Goal: Communication & Community: Answer question/provide support

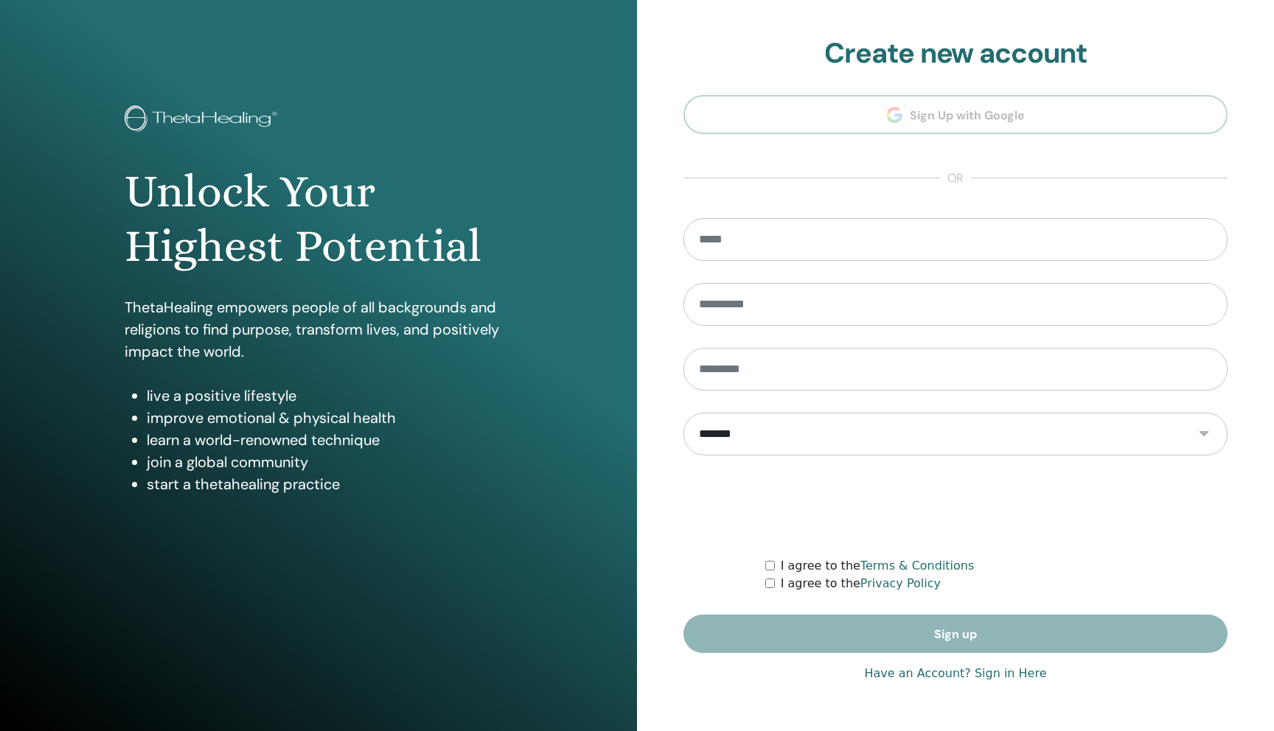
type input "**********"
click at [883, 675] on link "Have an Account? Sign in Here" at bounding box center [955, 674] width 182 height 18
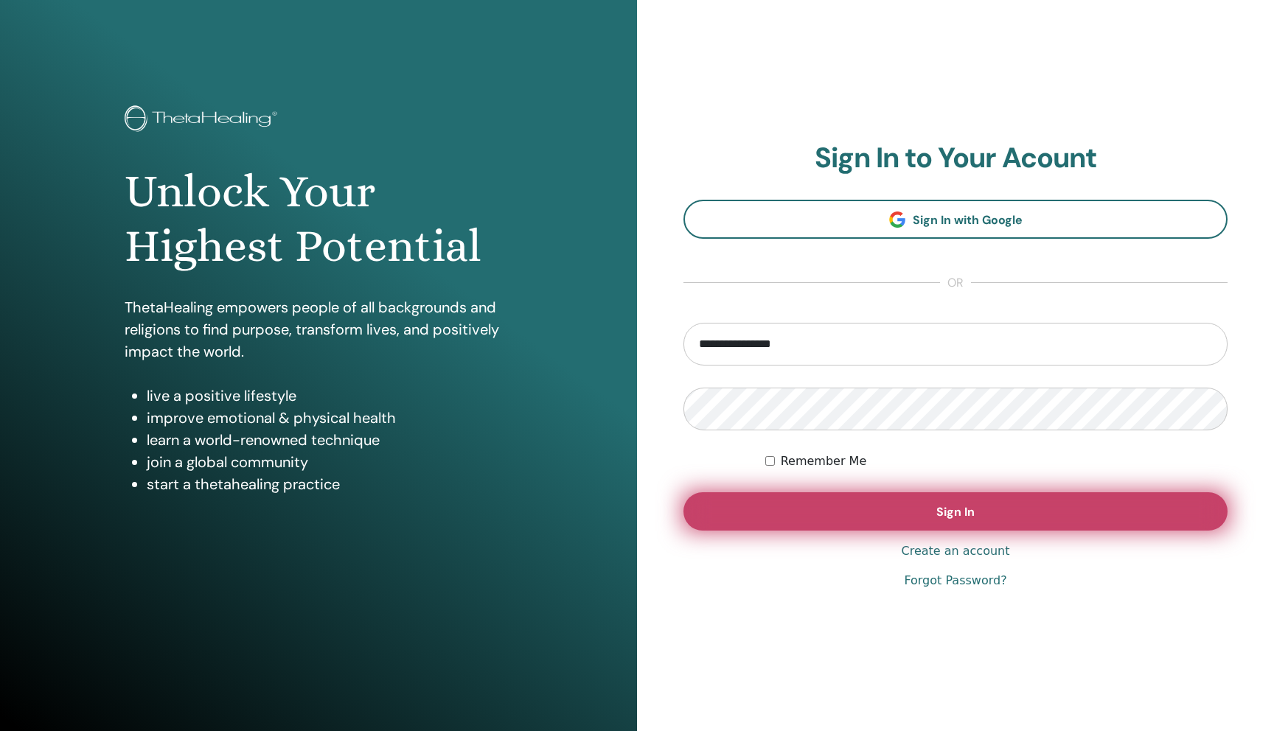
click at [828, 512] on button "Sign In" at bounding box center [955, 511] width 544 height 38
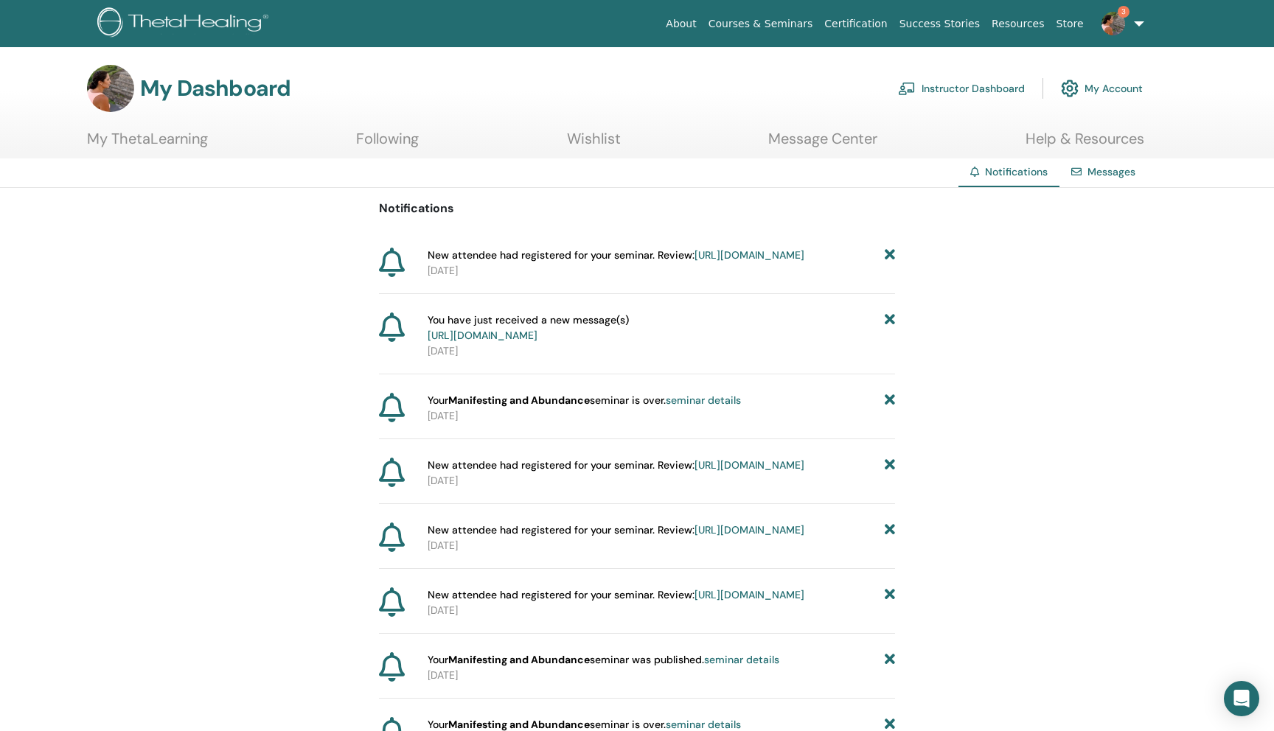
click at [537, 342] on link "[URL][DOMAIN_NAME]" at bounding box center [483, 335] width 110 height 13
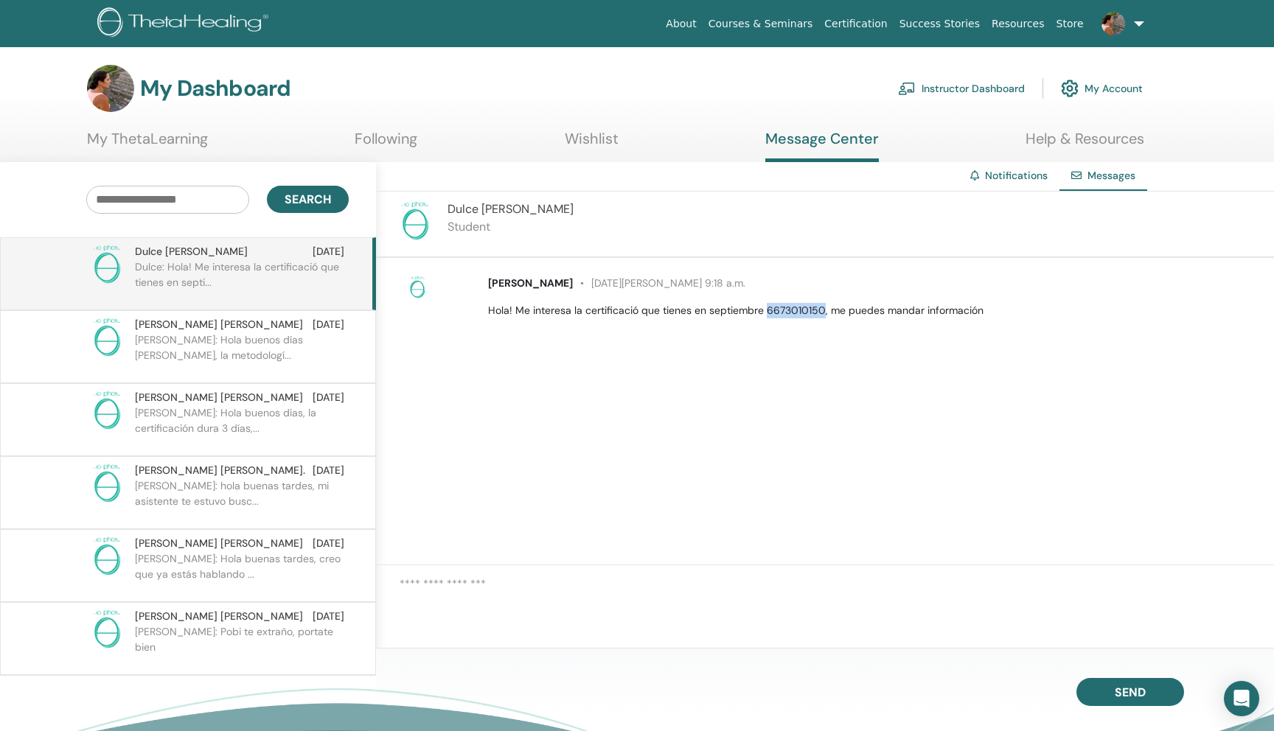
drag, startPoint x: 765, startPoint y: 308, endPoint x: 823, endPoint y: 308, distance: 58.2
click at [823, 308] on p "Hola! Me interesa la certificació que tienes en septiembre 6673010150, me puede…" at bounding box center [872, 310] width 769 height 15
copy p "6673010150"
click at [657, 605] on textarea at bounding box center [837, 602] width 874 height 52
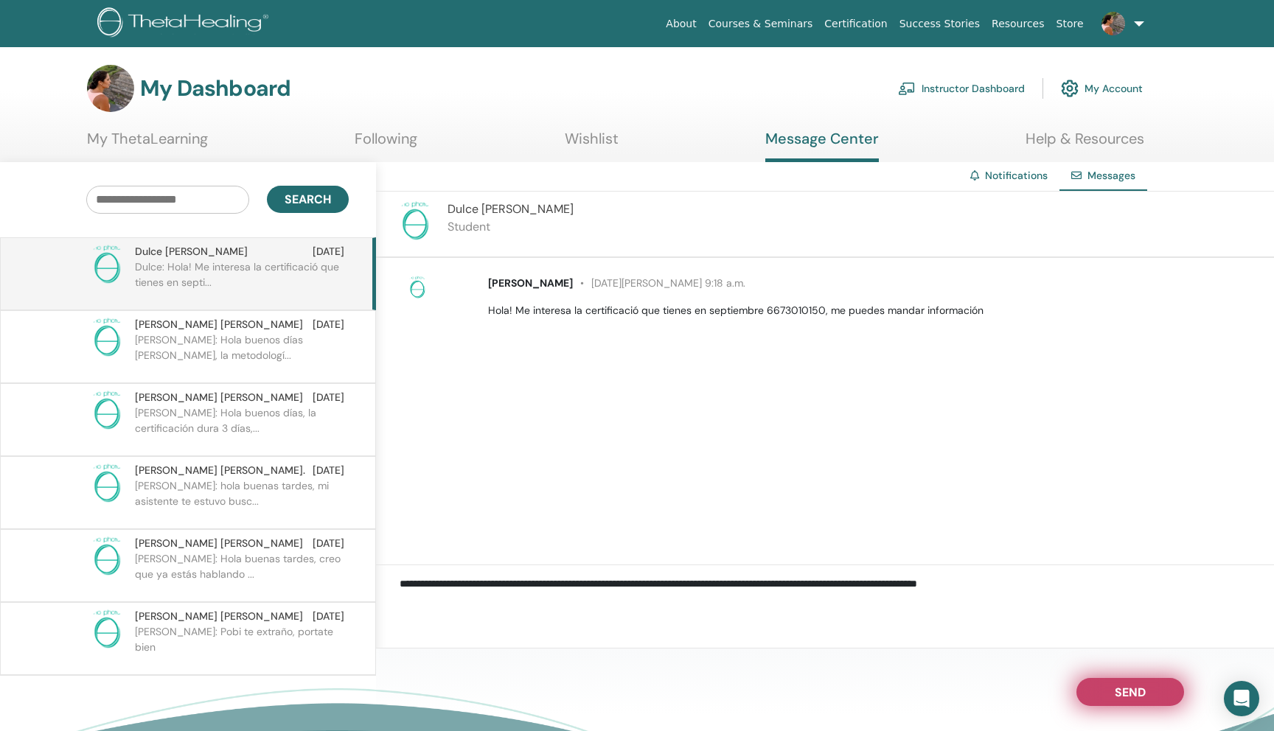
type textarea "**********"
click at [1093, 696] on button "Send" at bounding box center [1130, 692] width 108 height 28
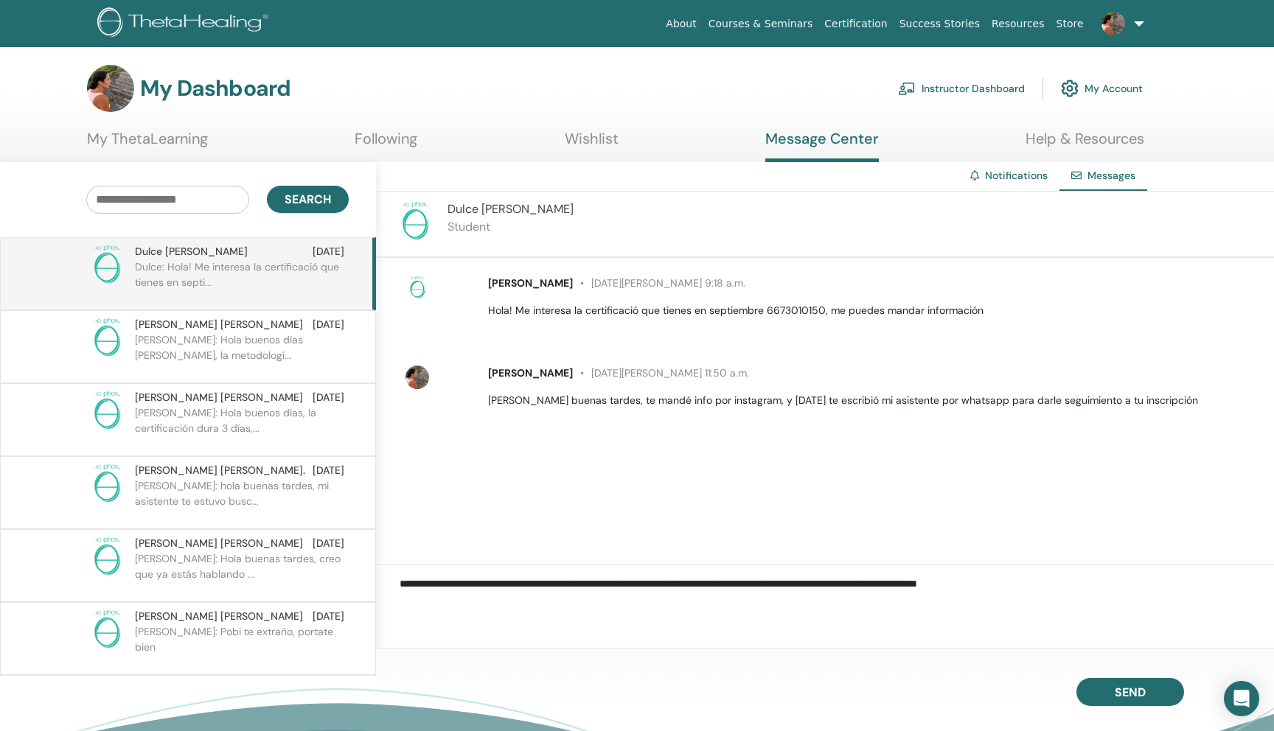
click at [974, 90] on link "Instructor Dashboard" at bounding box center [961, 88] width 127 height 32
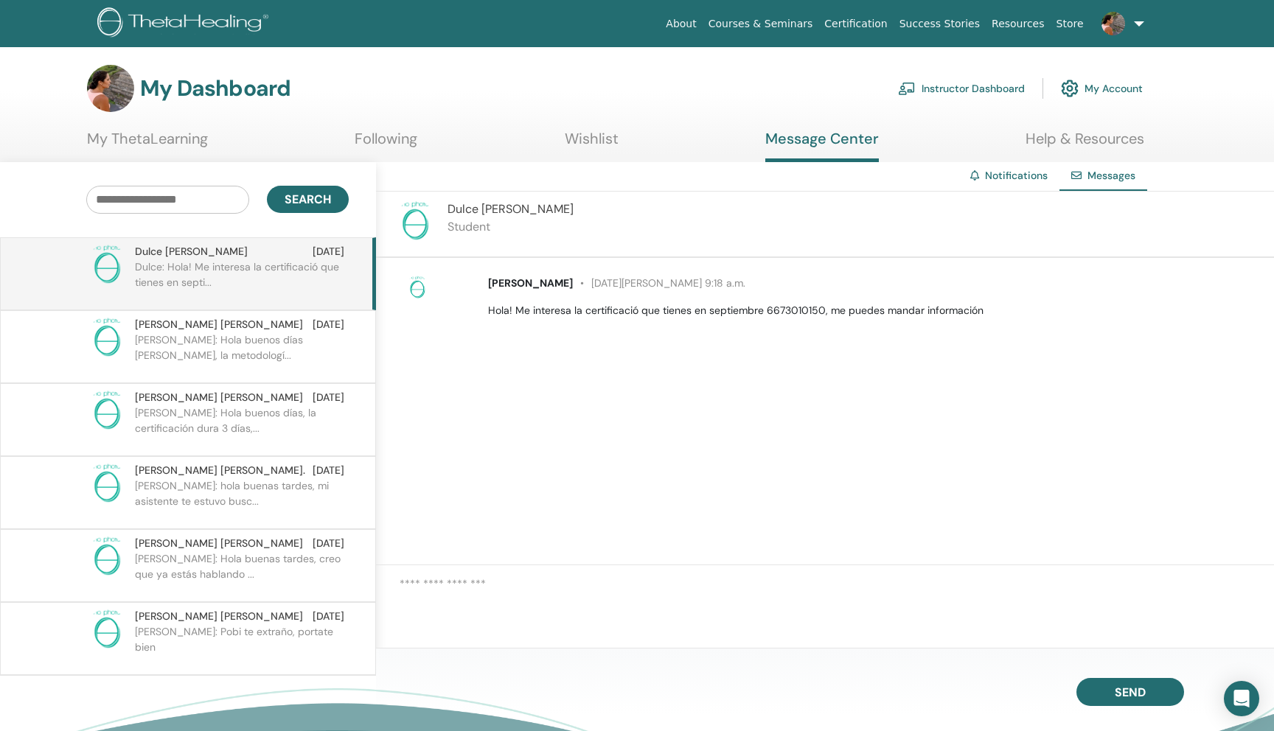
click at [929, 89] on link "Instructor Dashboard" at bounding box center [961, 88] width 127 height 32
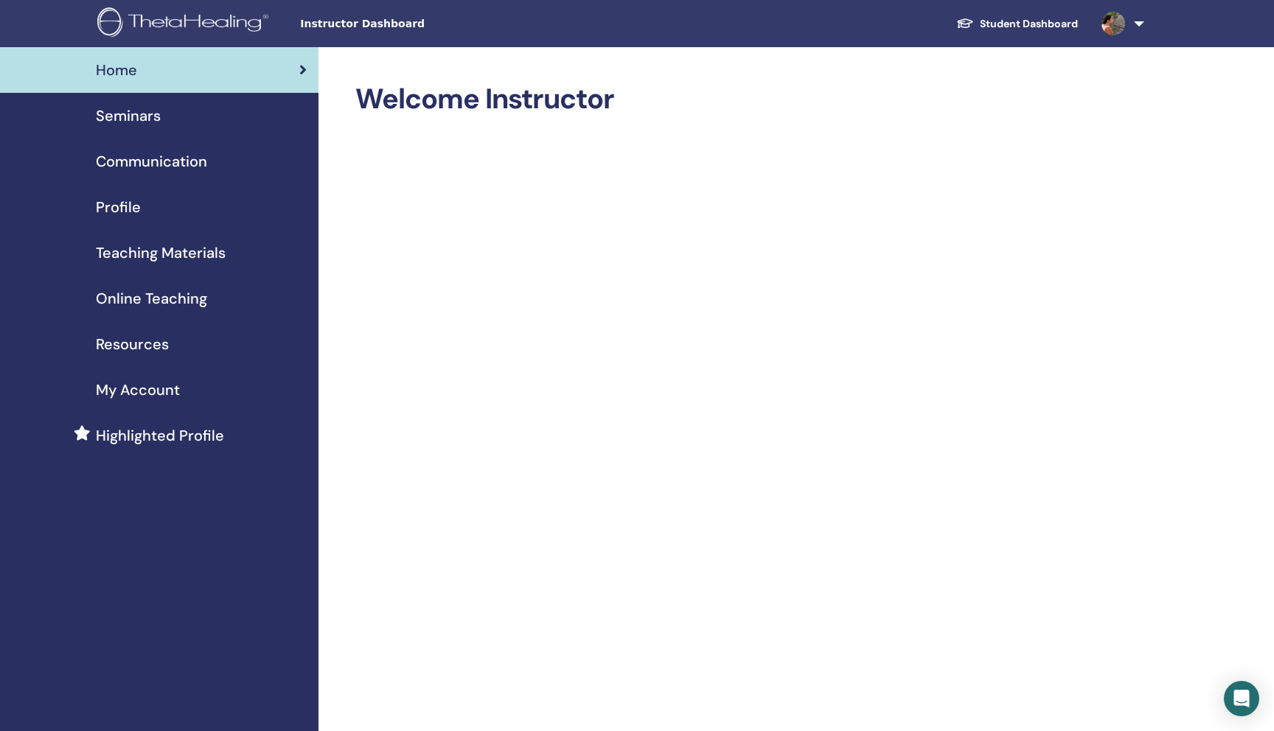
click at [102, 123] on span "Seminars" at bounding box center [128, 116] width 65 height 22
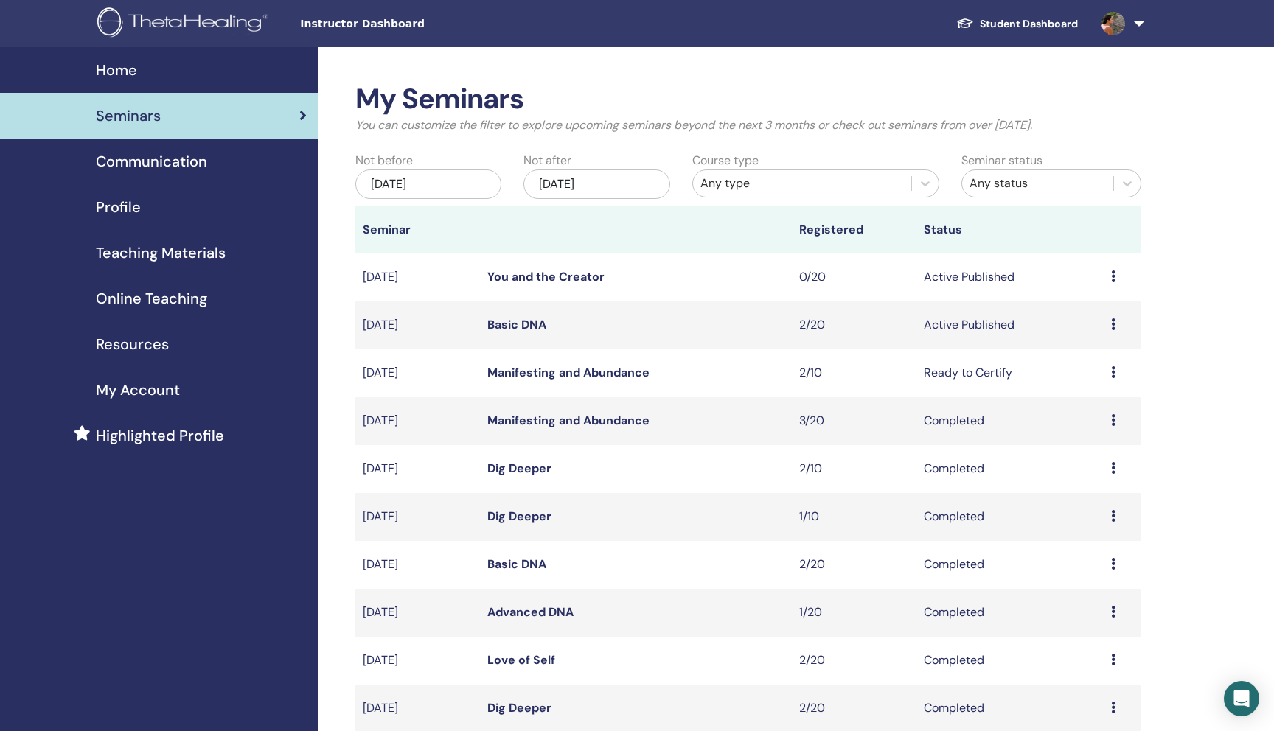
click at [1110, 320] on td "Preview Edit Attendees Cancel" at bounding box center [1123, 326] width 38 height 48
click at [1111, 322] on icon at bounding box center [1113, 325] width 4 height 12
click at [1076, 357] on link "Edit" at bounding box center [1064, 356] width 21 height 15
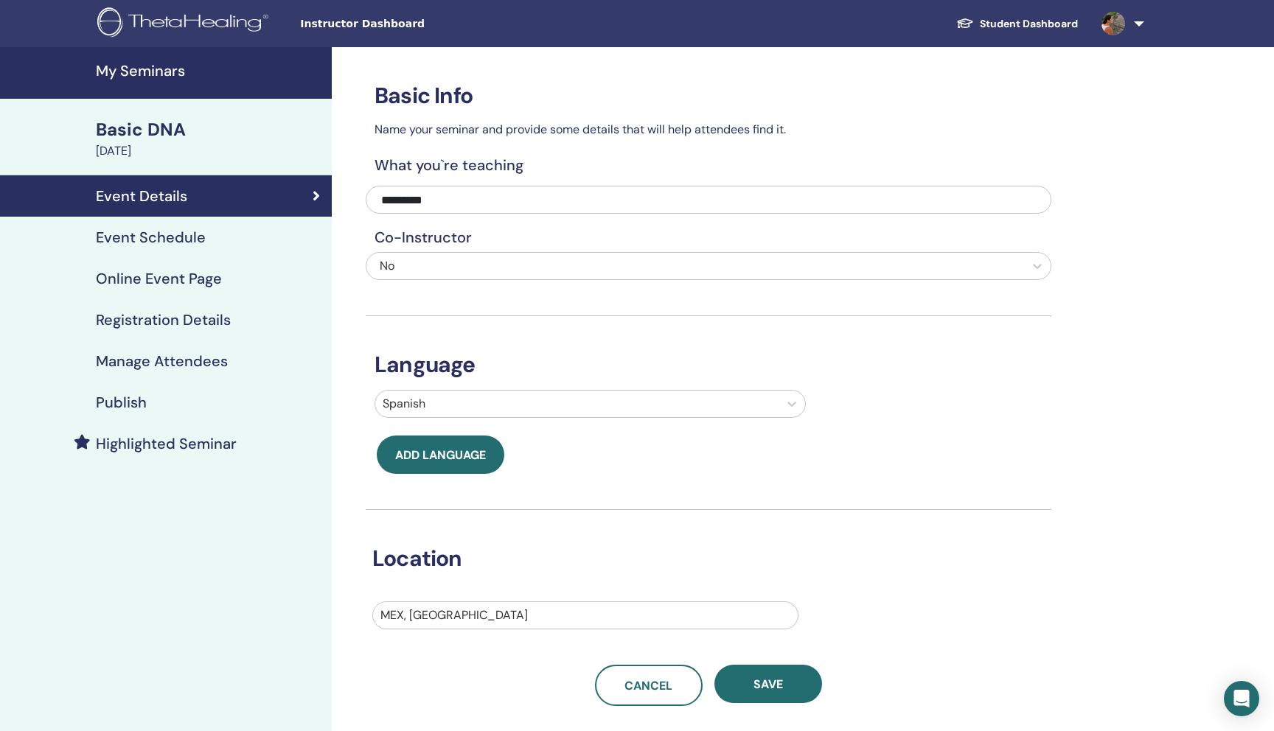
click at [164, 230] on h4 "Event Schedule" at bounding box center [151, 238] width 110 height 18
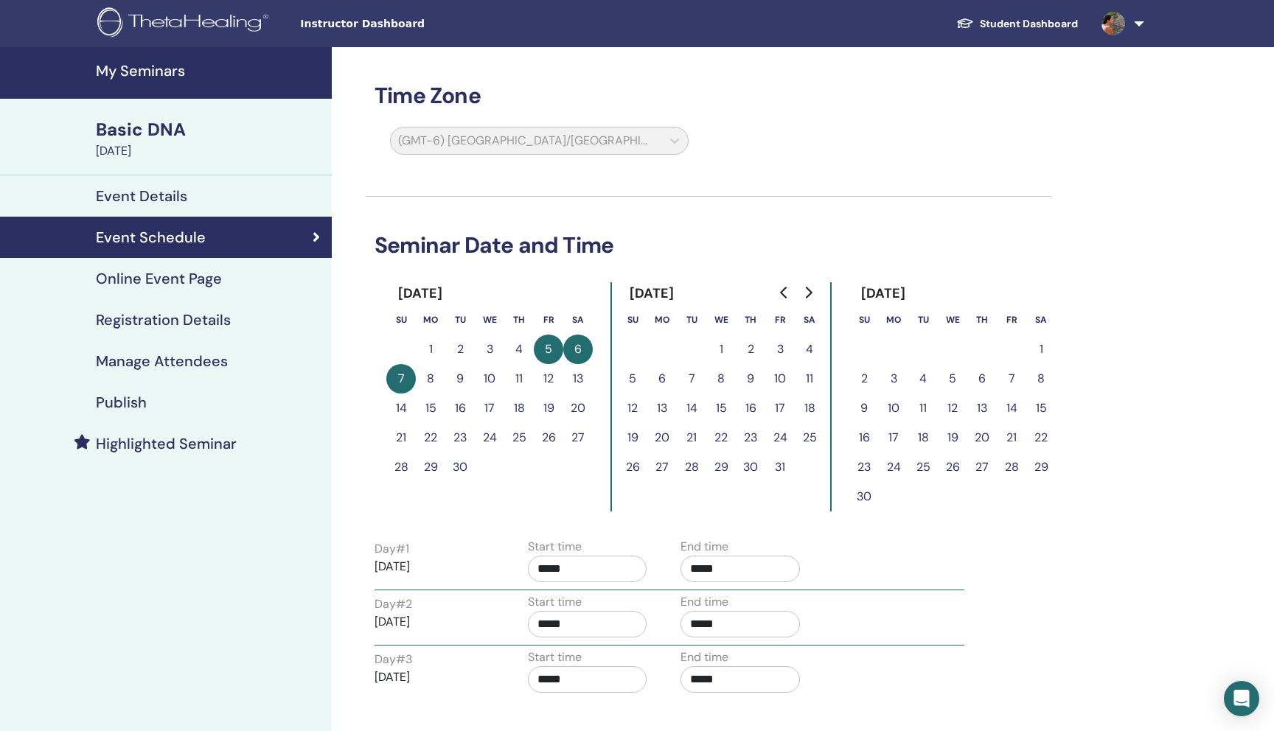
click at [150, 292] on link "Online Event Page" at bounding box center [166, 278] width 332 height 41
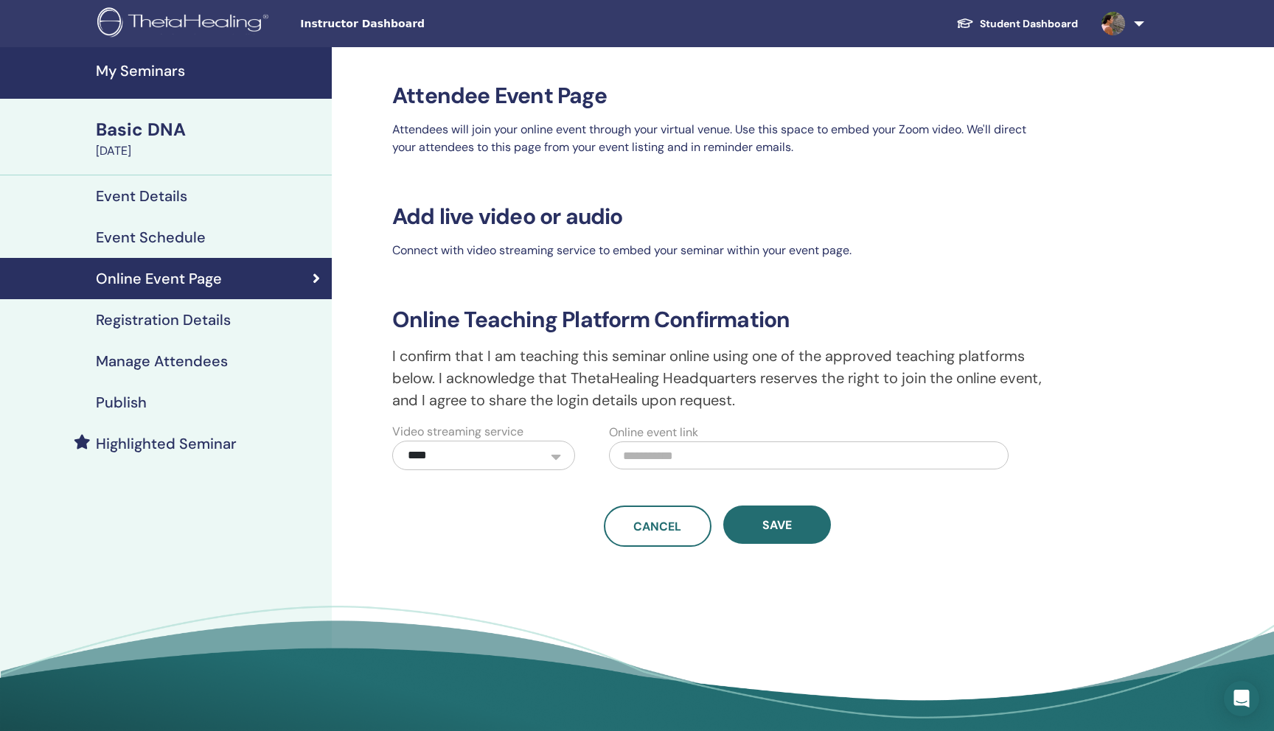
click at [149, 332] on link "Registration Details" at bounding box center [166, 319] width 332 height 41
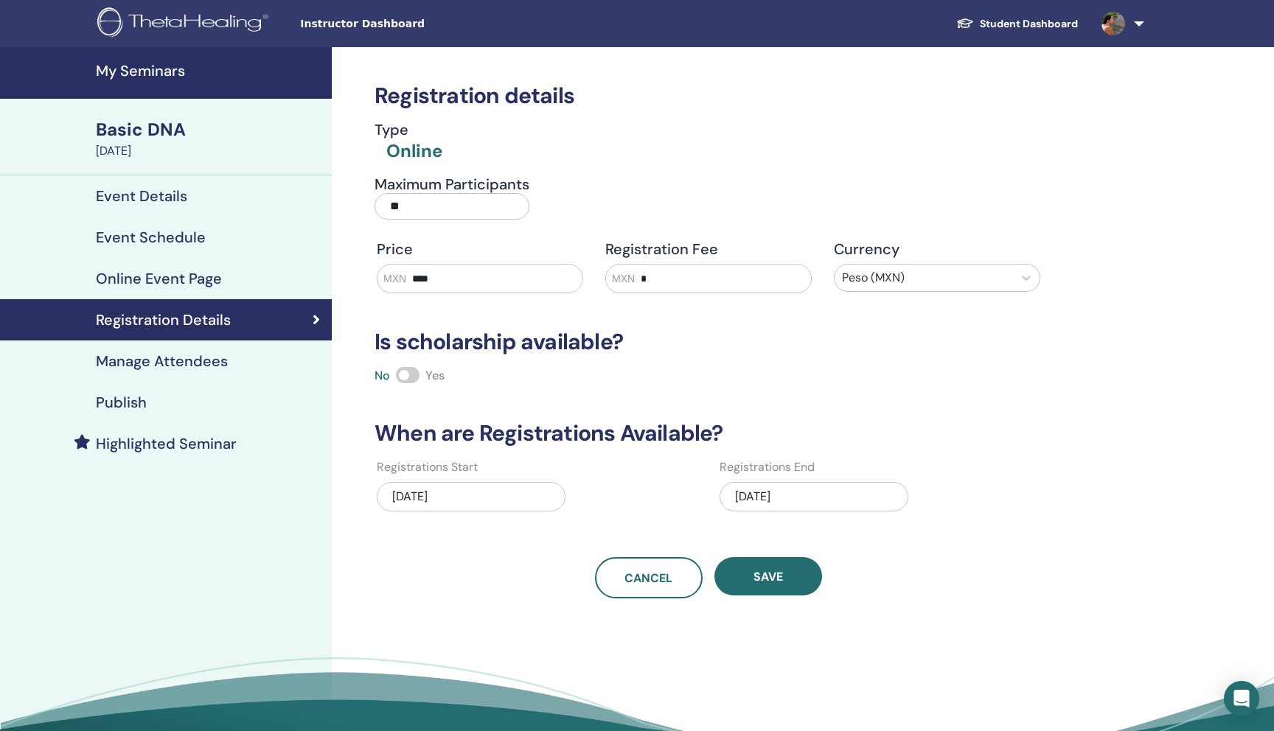
click at [153, 363] on h4 "Manage Attendees" at bounding box center [162, 361] width 132 height 18
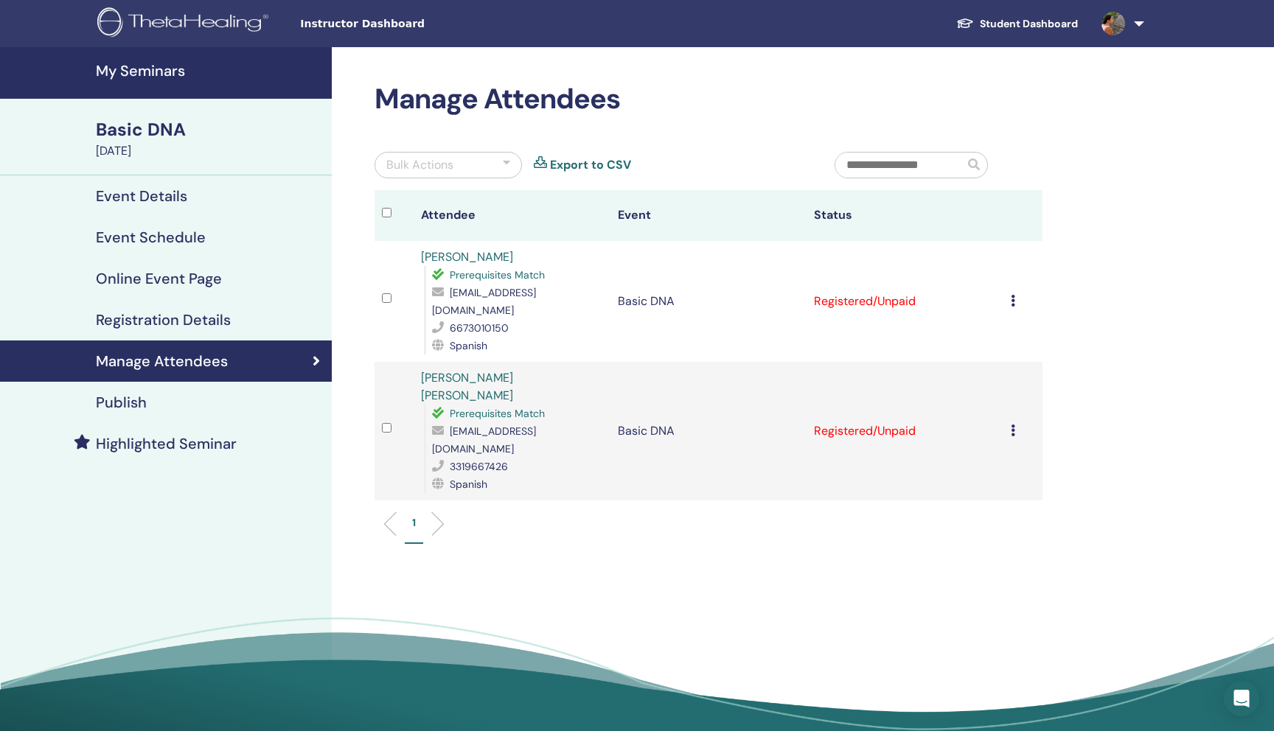
click at [455, 370] on link "[PERSON_NAME] [PERSON_NAME]" at bounding box center [467, 386] width 92 height 33
